Goal: Transaction & Acquisition: Book appointment/travel/reservation

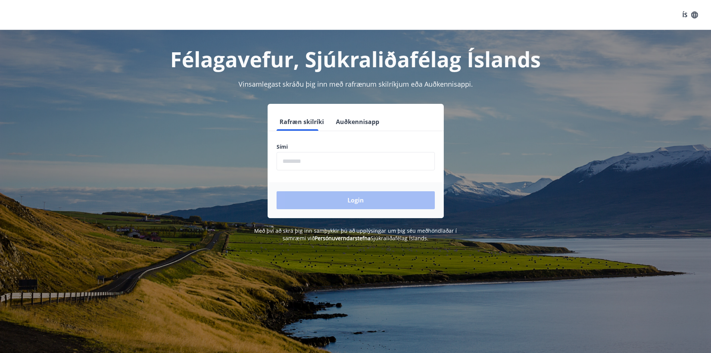
click at [323, 155] on input "phone" at bounding box center [356, 161] width 158 height 18
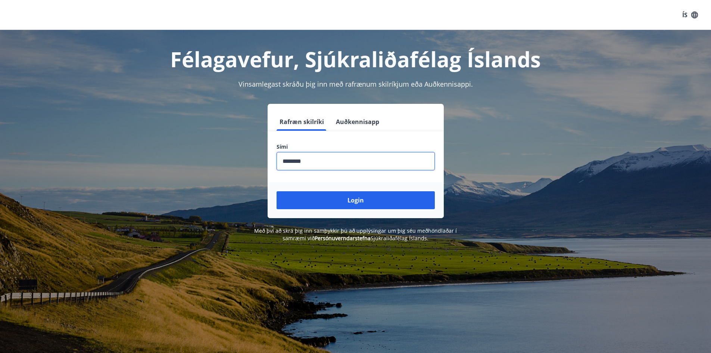
type input "********"
click at [277, 191] on button "Login" at bounding box center [356, 200] width 158 height 18
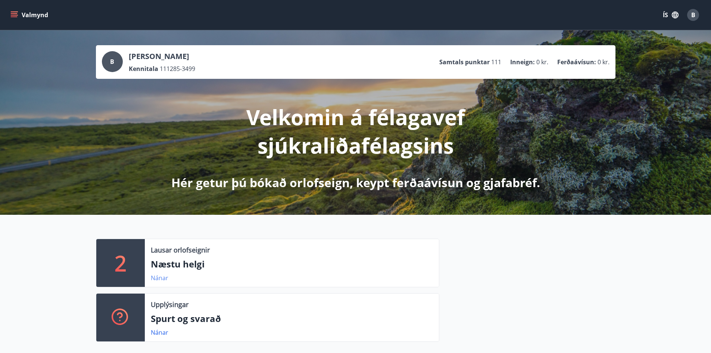
click at [154, 277] on link "Nánar" at bounding box center [160, 278] width 18 height 8
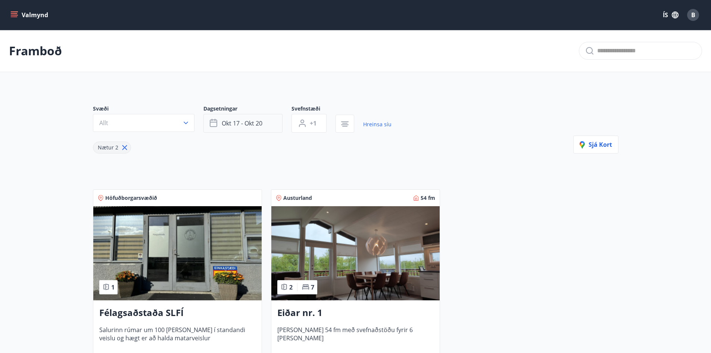
click at [257, 124] on span "okt 17 - okt 20" at bounding box center [242, 123] width 41 height 8
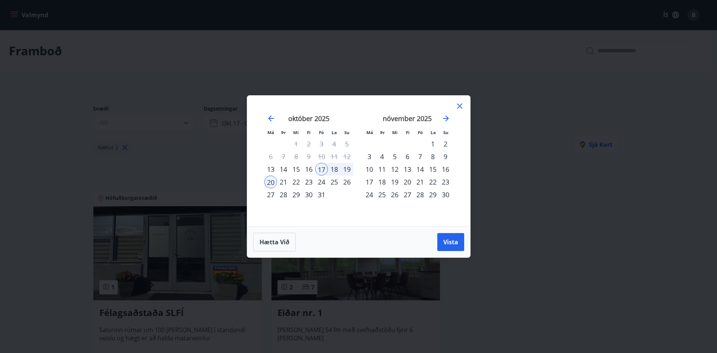
click at [284, 171] on div "14" at bounding box center [283, 169] width 13 height 13
click at [299, 168] on div "15" at bounding box center [296, 169] width 13 height 13
click at [466, 244] on div "Hætta við Vista" at bounding box center [358, 241] width 223 height 31
click at [446, 243] on span "Vista" at bounding box center [450, 242] width 15 height 8
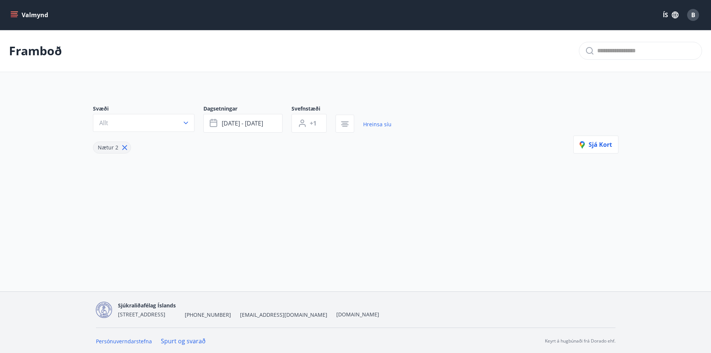
click at [123, 149] on icon at bounding box center [125, 147] width 8 height 8
type input "*"
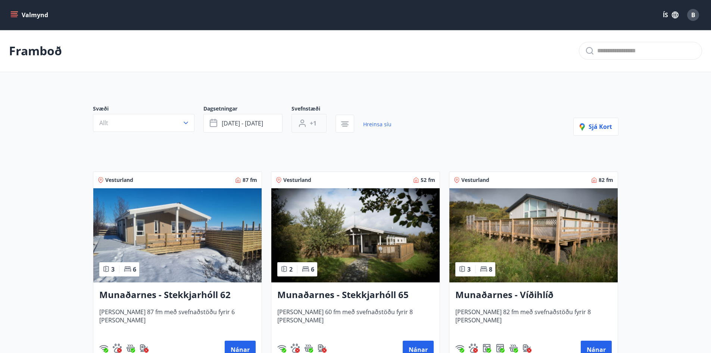
click at [309, 119] on button "+1" at bounding box center [309, 123] width 35 height 19
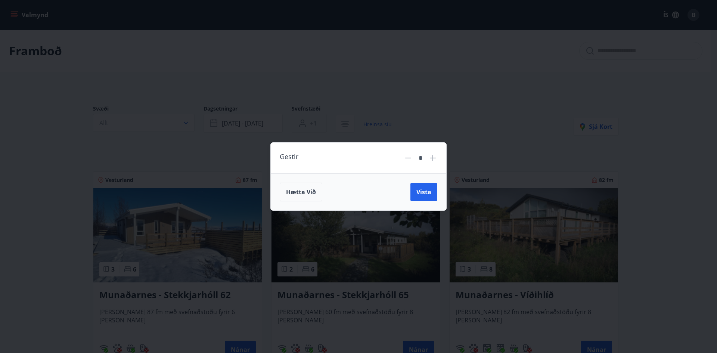
click at [309, 119] on div "Gestir * Hætta við Vista" at bounding box center [358, 176] width 717 height 353
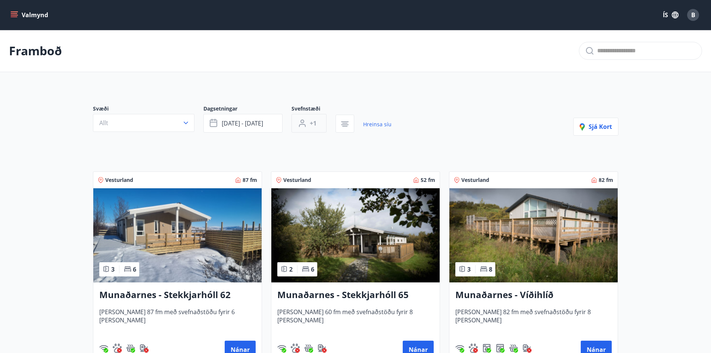
click at [305, 122] on icon "button" at bounding box center [302, 123] width 9 height 9
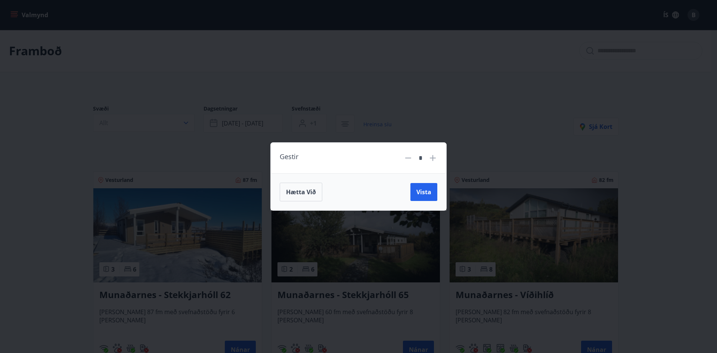
click at [436, 159] on icon at bounding box center [432, 157] width 9 height 9
type input "*"
click at [470, 123] on div "Gestir * Hætta við Vista" at bounding box center [358, 176] width 717 height 353
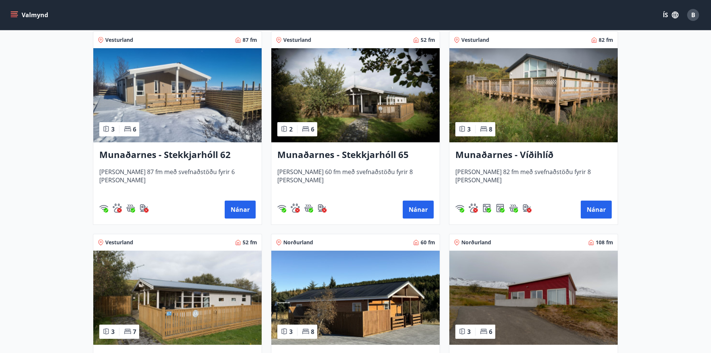
scroll to position [37, 0]
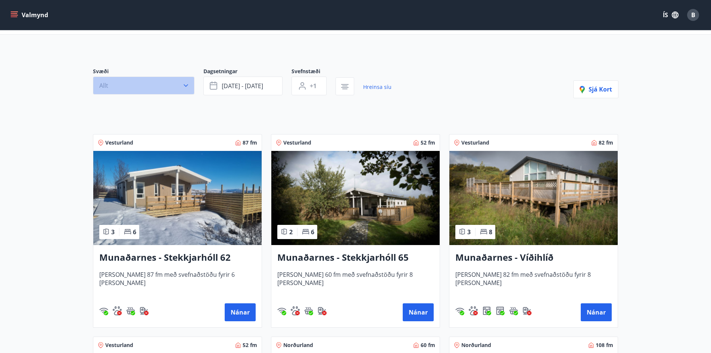
click at [123, 86] on button "Allt" at bounding box center [144, 86] width 102 height 18
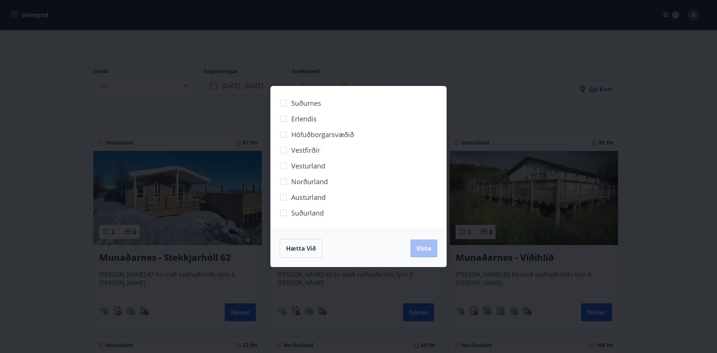
click at [318, 135] on span "Höfuðborgarsvæðið" at bounding box center [322, 135] width 63 height 10
click at [428, 254] on button "Vista" at bounding box center [423, 248] width 27 height 18
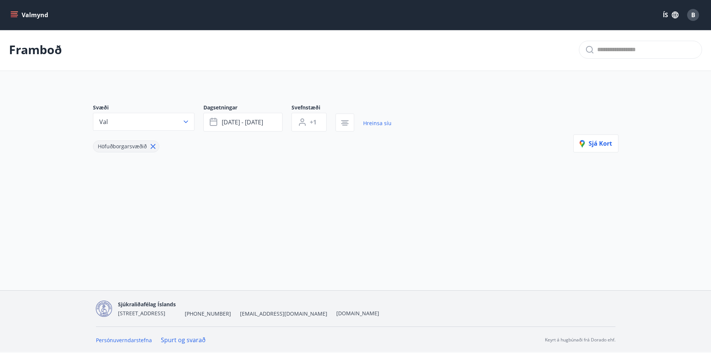
scroll to position [1, 0]
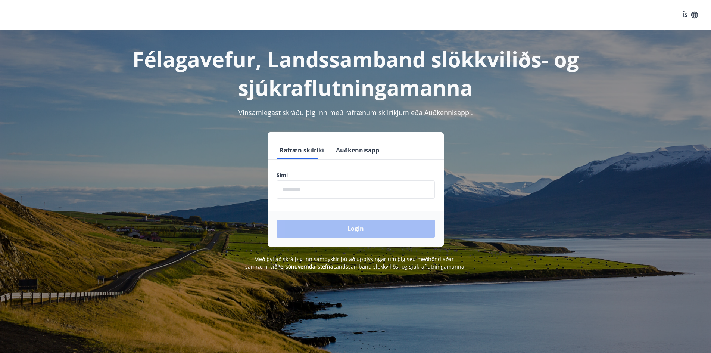
click at [301, 195] on input "phone" at bounding box center [356, 189] width 158 height 18
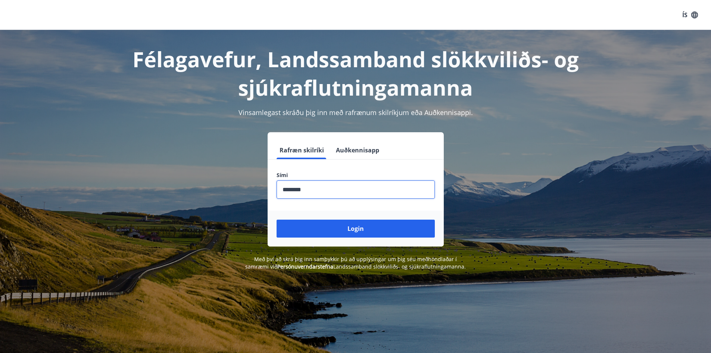
type input "********"
click at [277, 220] on button "Login" at bounding box center [356, 229] width 158 height 18
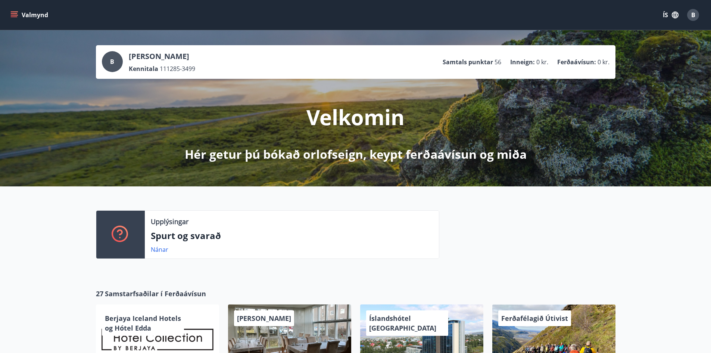
click at [13, 16] on icon "menu" at bounding box center [13, 14] width 7 height 7
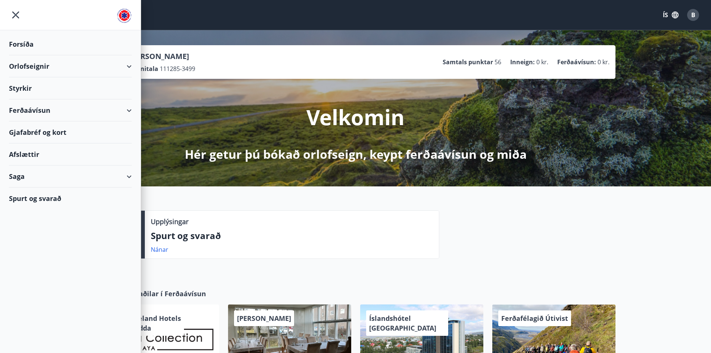
click at [133, 69] on icon at bounding box center [129, 66] width 9 height 9
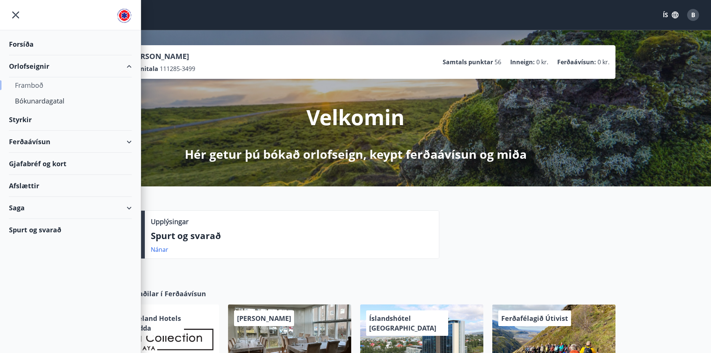
click at [30, 87] on div "Framboð" at bounding box center [70, 85] width 111 height 16
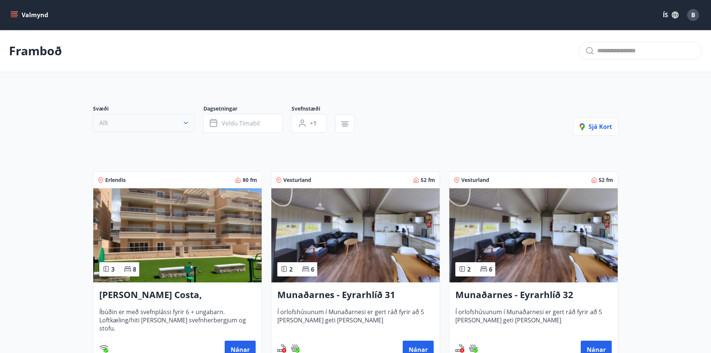
click at [128, 125] on button "Allt" at bounding box center [144, 123] width 102 height 18
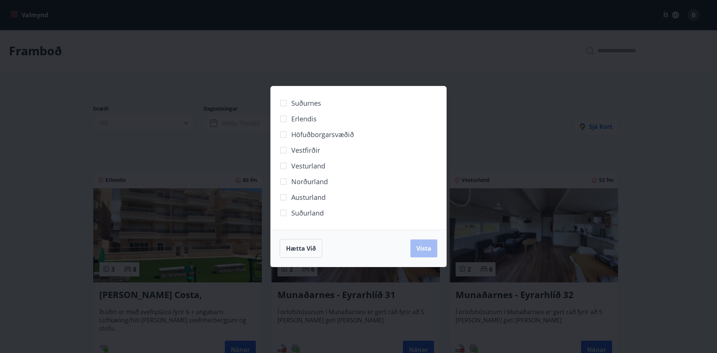
click at [314, 130] on span "Höfuðborgarsvæðið" at bounding box center [322, 135] width 63 height 10
click at [426, 254] on button "Vista" at bounding box center [423, 248] width 27 height 18
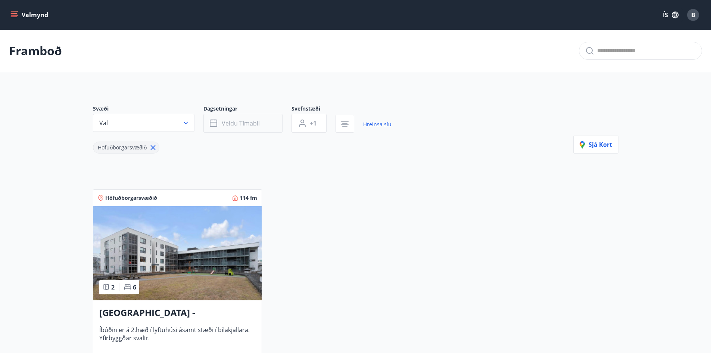
click at [260, 129] on button "Veldu tímabil" at bounding box center [243, 123] width 79 height 19
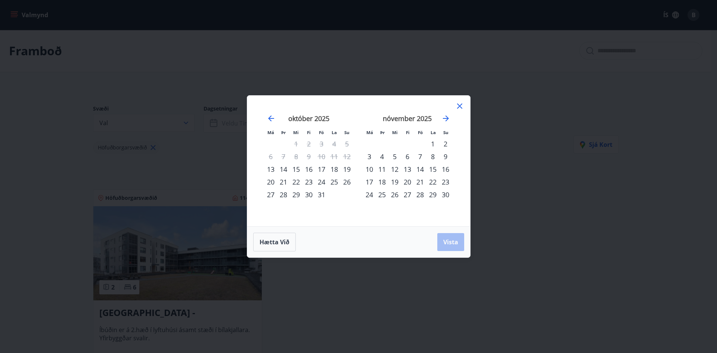
click at [282, 169] on div "14" at bounding box center [283, 169] width 13 height 13
click at [295, 172] on div "15" at bounding box center [296, 169] width 13 height 13
click at [450, 240] on span "Vista" at bounding box center [450, 242] width 15 height 8
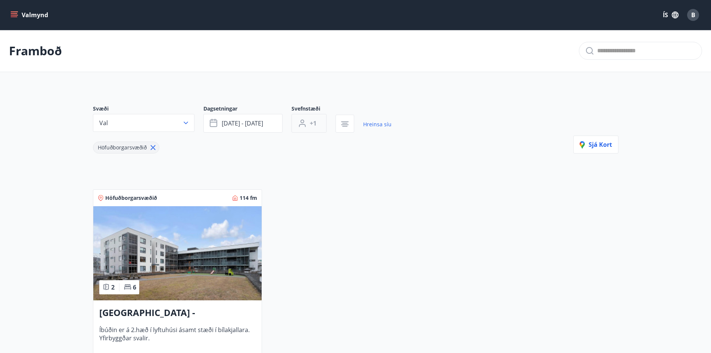
click at [320, 123] on button "+1" at bounding box center [309, 123] width 35 height 19
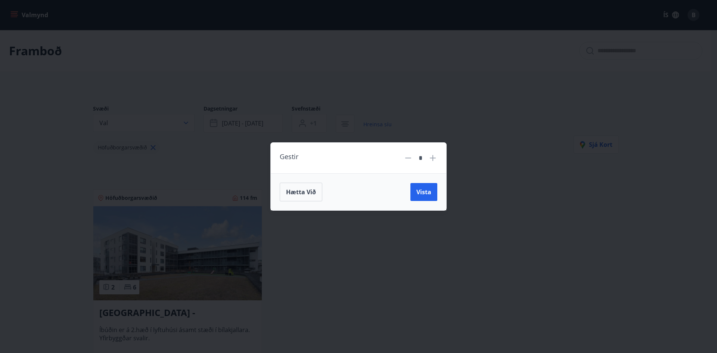
click at [431, 158] on icon at bounding box center [433, 158] width 6 height 6
type input "*"
click at [424, 195] on span "Vista" at bounding box center [423, 192] width 15 height 8
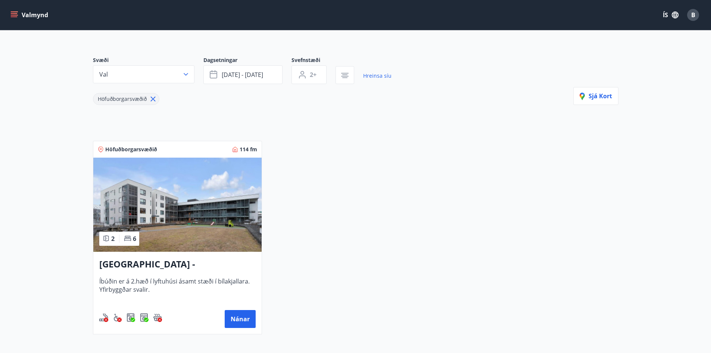
scroll to position [128, 0]
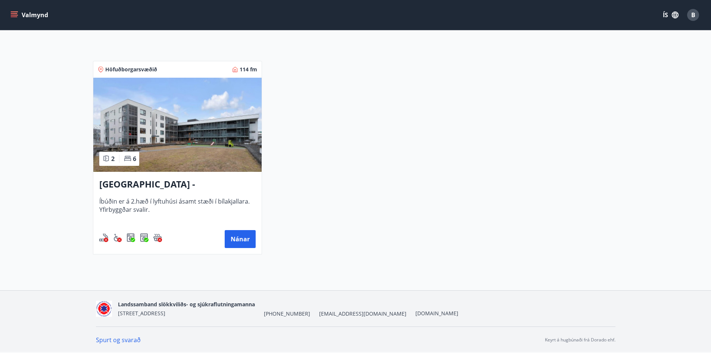
click at [186, 184] on h3 "Reykjavík - Grandavegur 42F, íbúð 205" at bounding box center [177, 184] width 156 height 13
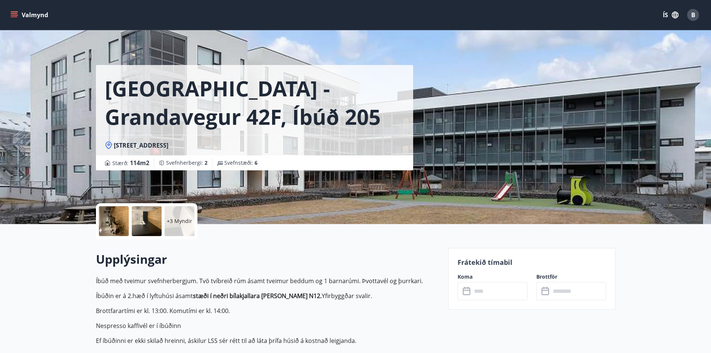
click at [520, 295] on input "text" at bounding box center [500, 291] width 56 height 18
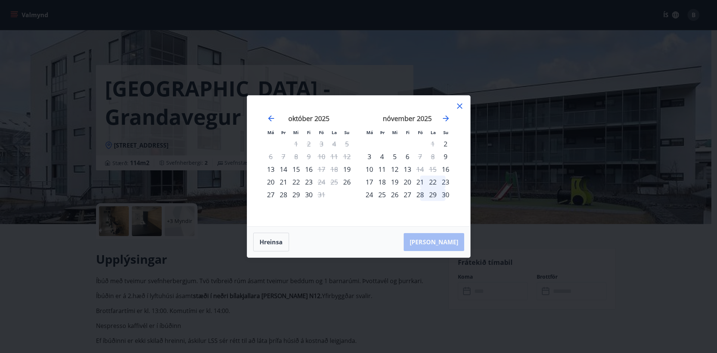
click at [286, 168] on div "14" at bounding box center [283, 169] width 13 height 13
click at [297, 170] on div "15" at bounding box center [296, 169] width 13 height 13
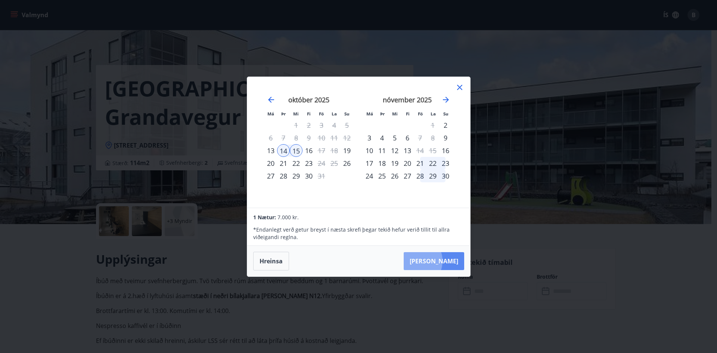
click at [438, 261] on button "Taka Frá" at bounding box center [434, 261] width 60 height 18
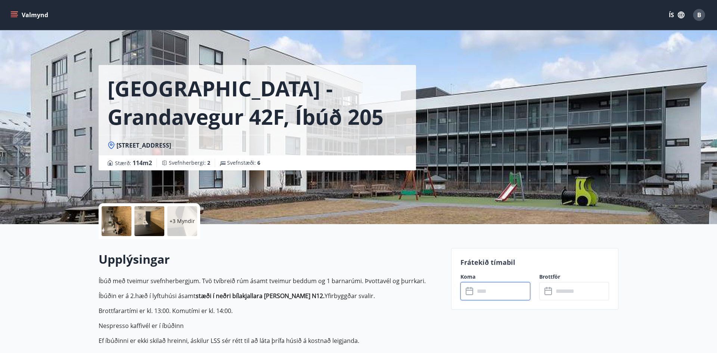
type input "******"
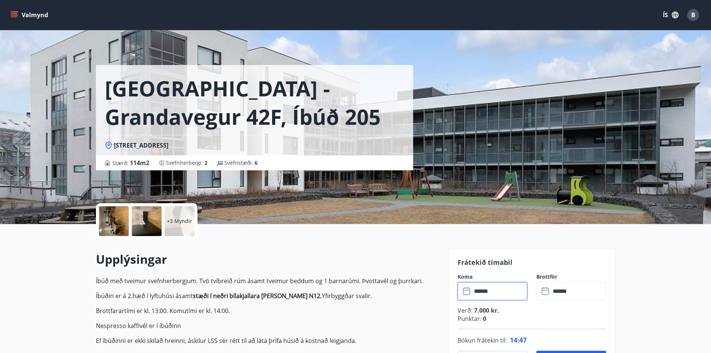
scroll to position [37, 0]
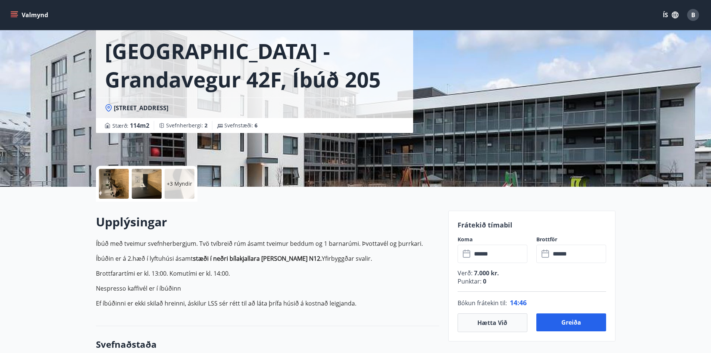
click at [134, 182] on div at bounding box center [147, 184] width 30 height 30
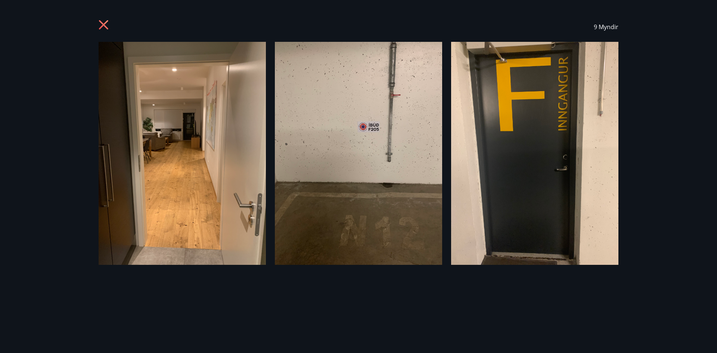
click at [104, 30] on icon at bounding box center [105, 26] width 12 height 12
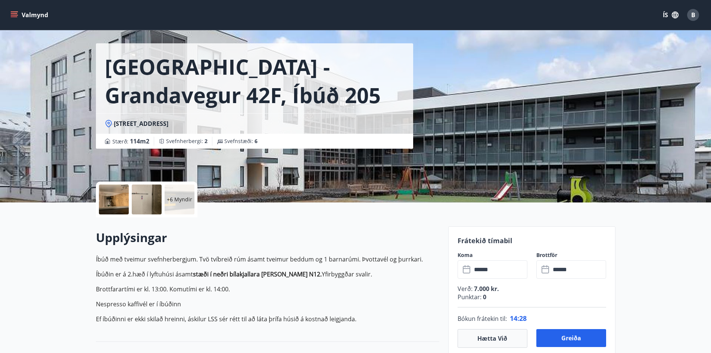
scroll to position [0, 0]
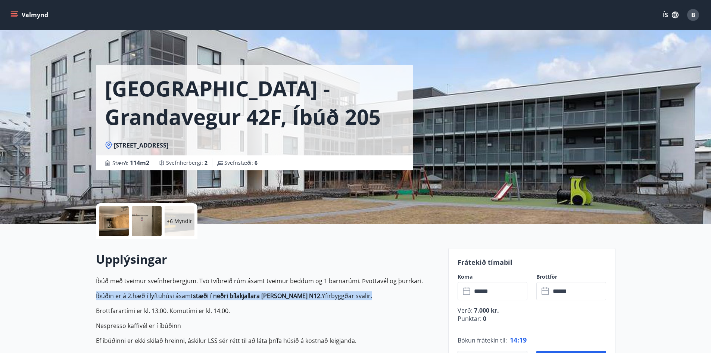
drag, startPoint x: 91, startPoint y: 295, endPoint x: 354, endPoint y: 294, distance: 263.3
click at [354, 294] on p "Íbúðin er á 2.hæð í lyftuhúsi ásamt stæði í neðri bílakjallara merkt N12. Yfirb…" at bounding box center [268, 295] width 344 height 9
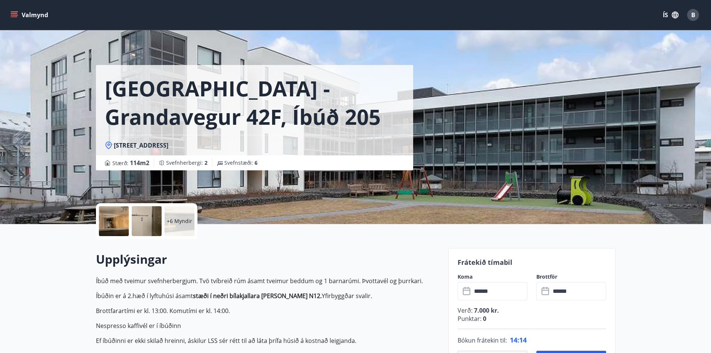
scroll to position [37, 0]
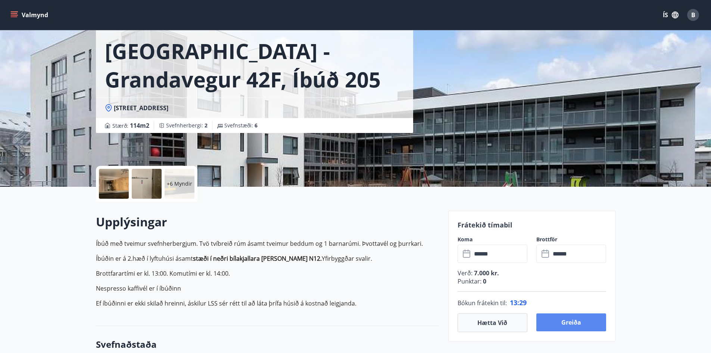
click at [577, 328] on button "Greiða" at bounding box center [572, 322] width 70 height 18
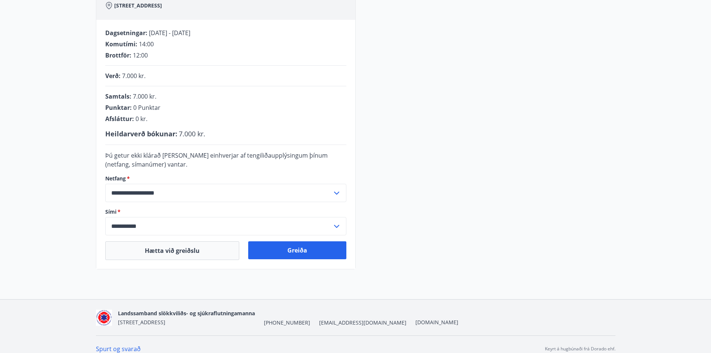
scroll to position [141, 0]
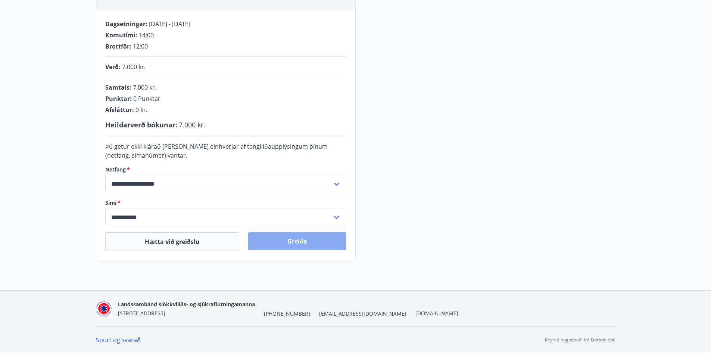
click at [302, 245] on button "Greiða" at bounding box center [297, 241] width 98 height 18
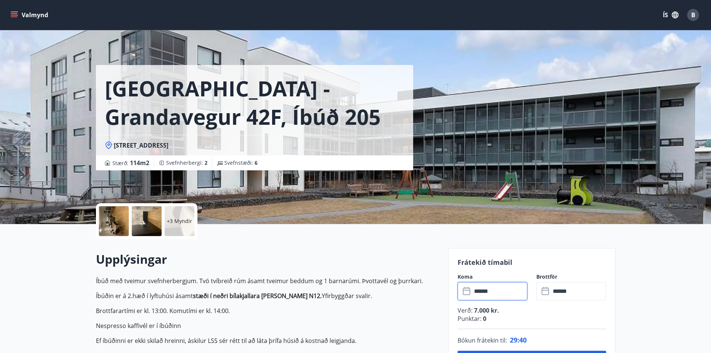
click at [489, 295] on input "******" at bounding box center [500, 291] width 56 height 18
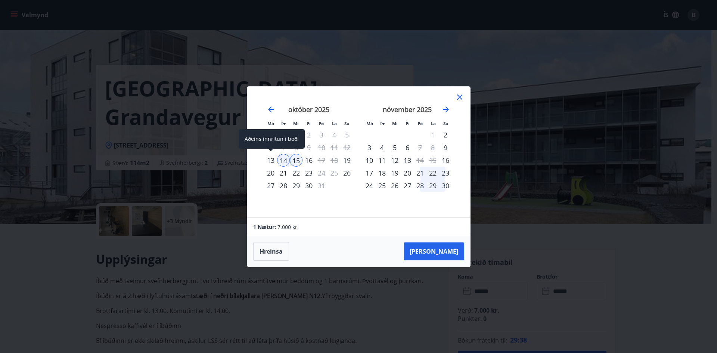
click at [271, 159] on div "13" at bounding box center [270, 160] width 13 height 13
click at [285, 162] on div "14" at bounding box center [283, 160] width 13 height 13
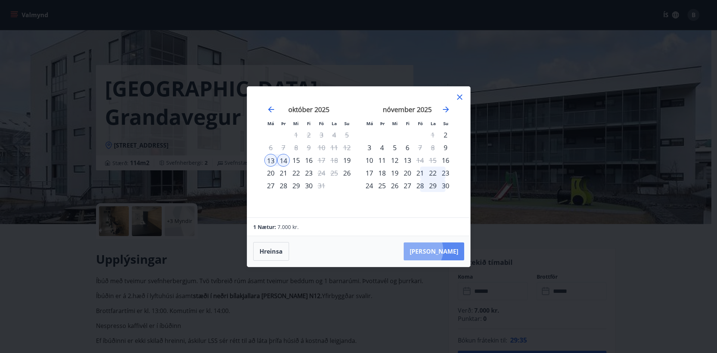
click at [442, 250] on button "Taka Frá" at bounding box center [434, 251] width 60 height 18
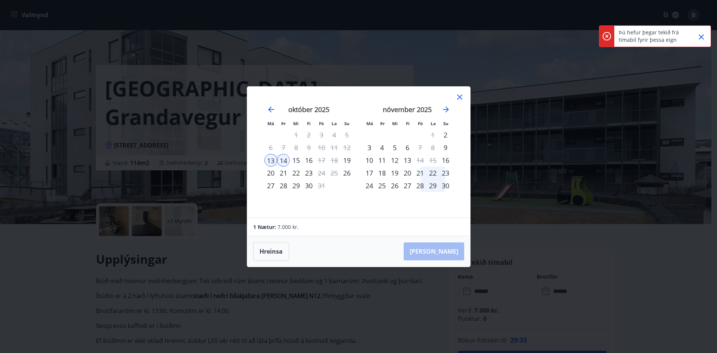
click at [702, 38] on icon "Close" at bounding box center [701, 36] width 5 height 5
click at [268, 251] on button "Hreinsa" at bounding box center [271, 251] width 36 height 19
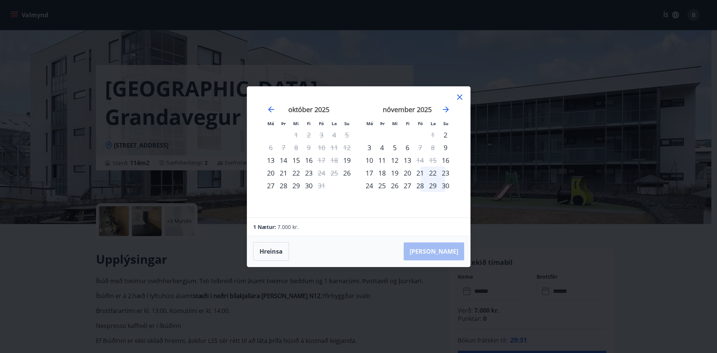
click at [363, 289] on div "Má Þr Mi Fi Fö La Su Má Þr Mi Fi Fö La Su september 2025 1 2 3 4 5 6 7 8 9 10 1…" at bounding box center [358, 176] width 717 height 353
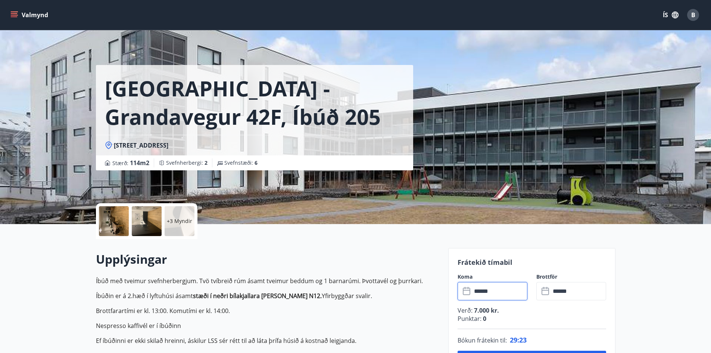
click at [691, 14] on div "B" at bounding box center [694, 15] width 12 height 12
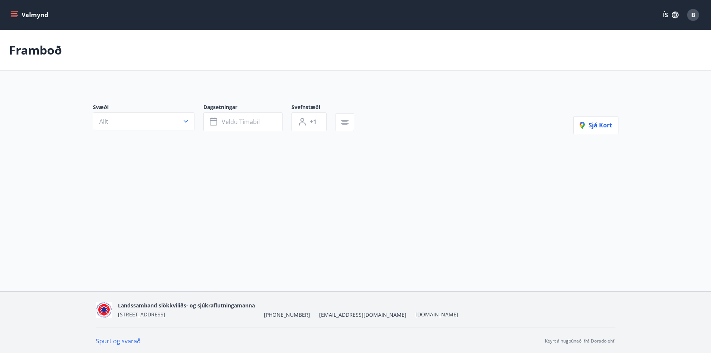
type input "*"
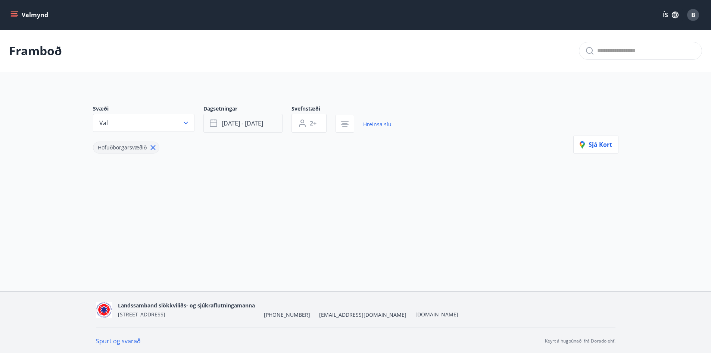
click at [248, 128] on button "okt 14 - okt 15" at bounding box center [243, 123] width 79 height 19
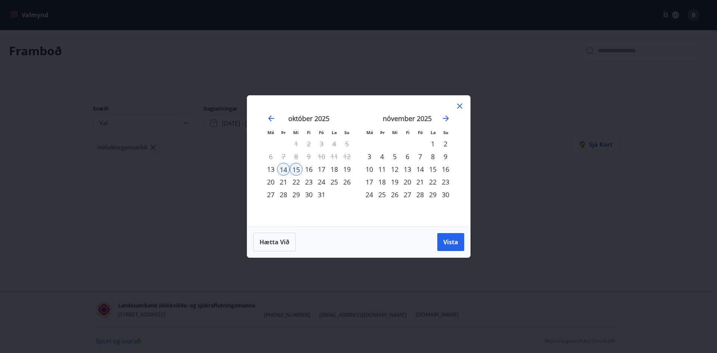
click at [273, 171] on div "13" at bounding box center [270, 169] width 13 height 13
click at [280, 171] on div "14" at bounding box center [283, 169] width 13 height 13
click at [450, 247] on button "Vista" at bounding box center [450, 242] width 27 height 18
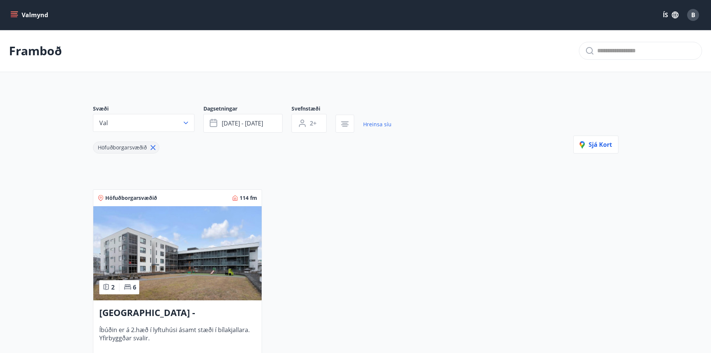
click at [137, 321] on div "Reykjavík - Grandavegur 42F, íbúð 205 Íbúðin er á 2.hæð í lyftuhúsi ásamt stæði…" at bounding box center [177, 341] width 168 height 82
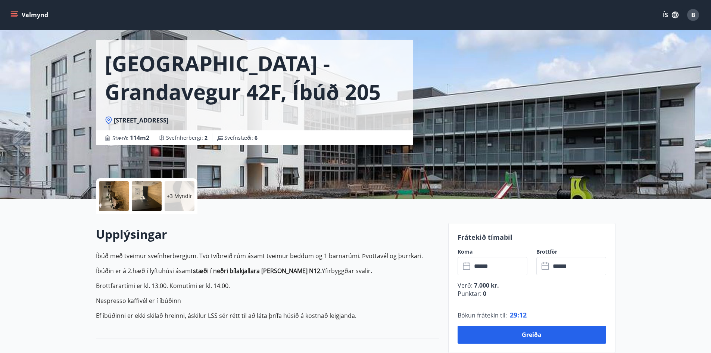
scroll to position [37, 0]
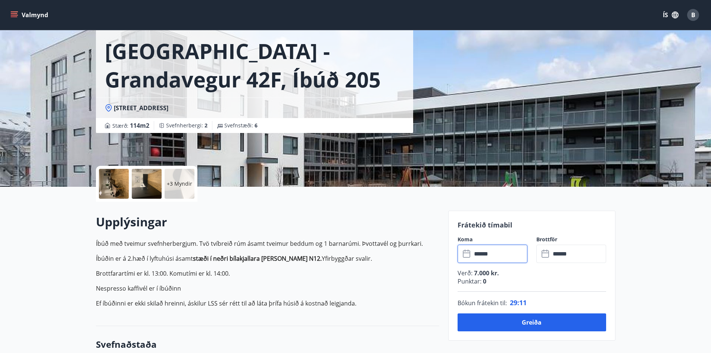
click at [491, 257] on input "******" at bounding box center [500, 254] width 56 height 18
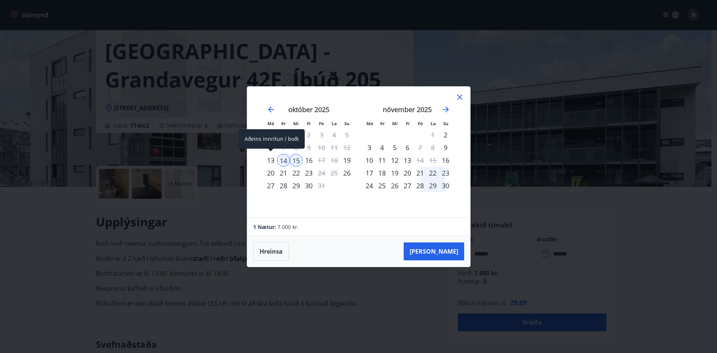
click at [269, 155] on div "13" at bounding box center [270, 160] width 13 height 13
click at [271, 162] on div "13" at bounding box center [270, 160] width 13 height 13
click at [286, 162] on div "14" at bounding box center [283, 160] width 13 height 13
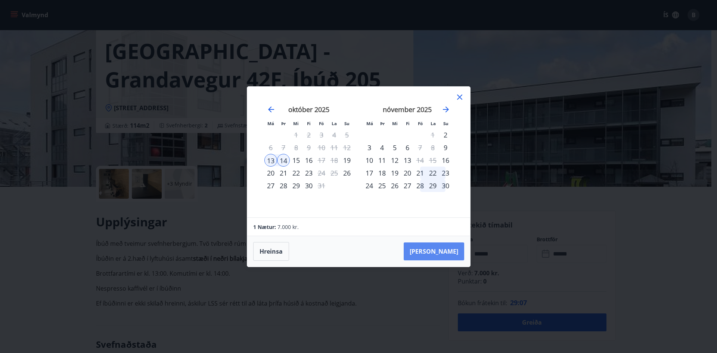
click at [453, 246] on button "Taka Frá" at bounding box center [434, 251] width 60 height 18
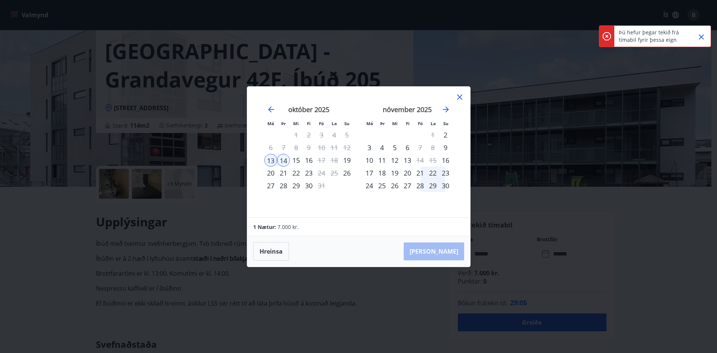
click at [639, 37] on p "Þú hefur þegar tekið frá tímabil fyrir þessa eign" at bounding box center [652, 36] width 66 height 15
click at [610, 37] on icon at bounding box center [606, 36] width 9 height 9
click at [680, 38] on p "Þú hefur þegar tekið frá tímabil fyrir þessa eign" at bounding box center [652, 36] width 66 height 15
click at [698, 39] on icon "Close" at bounding box center [701, 36] width 9 height 9
click at [421, 291] on div "Má Þr Mi Fi Fö La Su Má Þr Mi Fi Fö La Su september 2025 1 2 3 4 5 6 7 8 9 10 1…" at bounding box center [358, 176] width 717 height 353
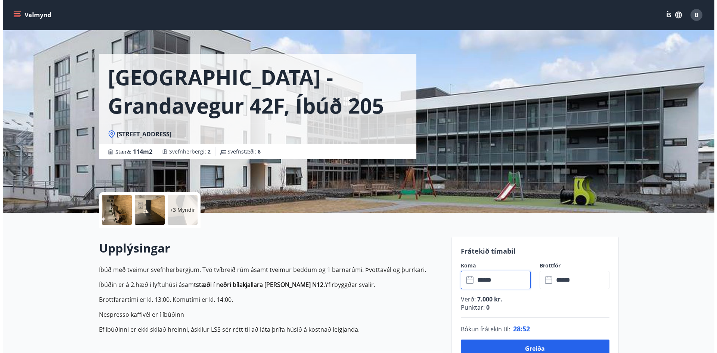
scroll to position [0, 0]
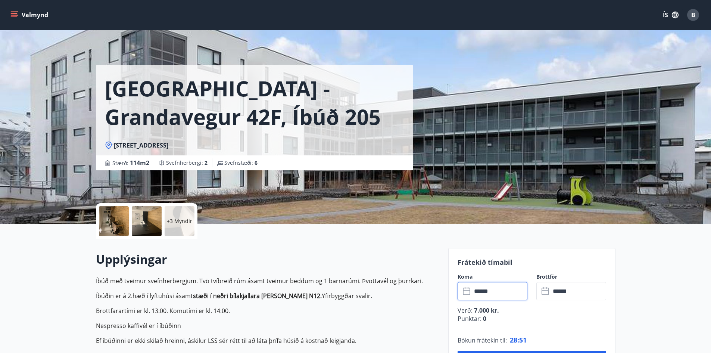
click at [694, 15] on span "B" at bounding box center [694, 15] width 4 height 8
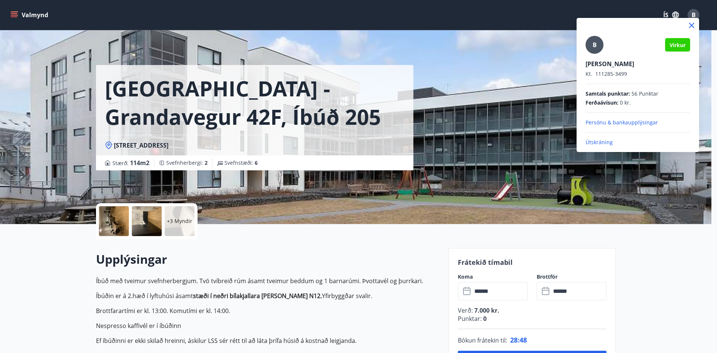
click at [595, 143] on p "Útskráning" at bounding box center [638, 142] width 105 height 7
